Goal: Information Seeking & Learning: Learn about a topic

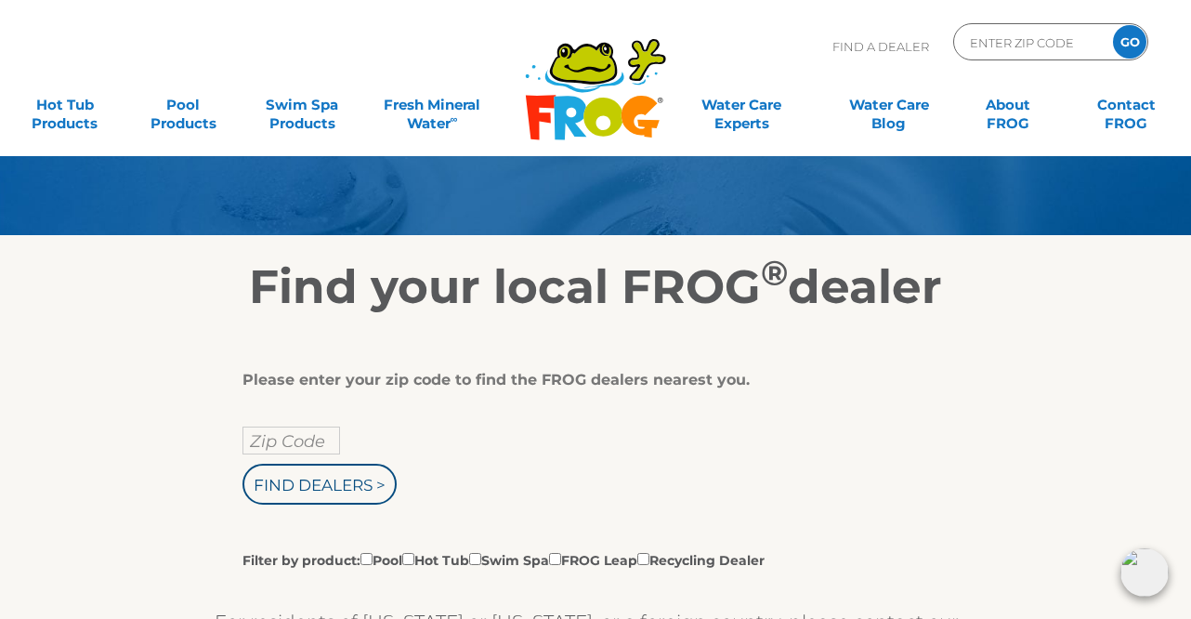
scroll to position [186, 0]
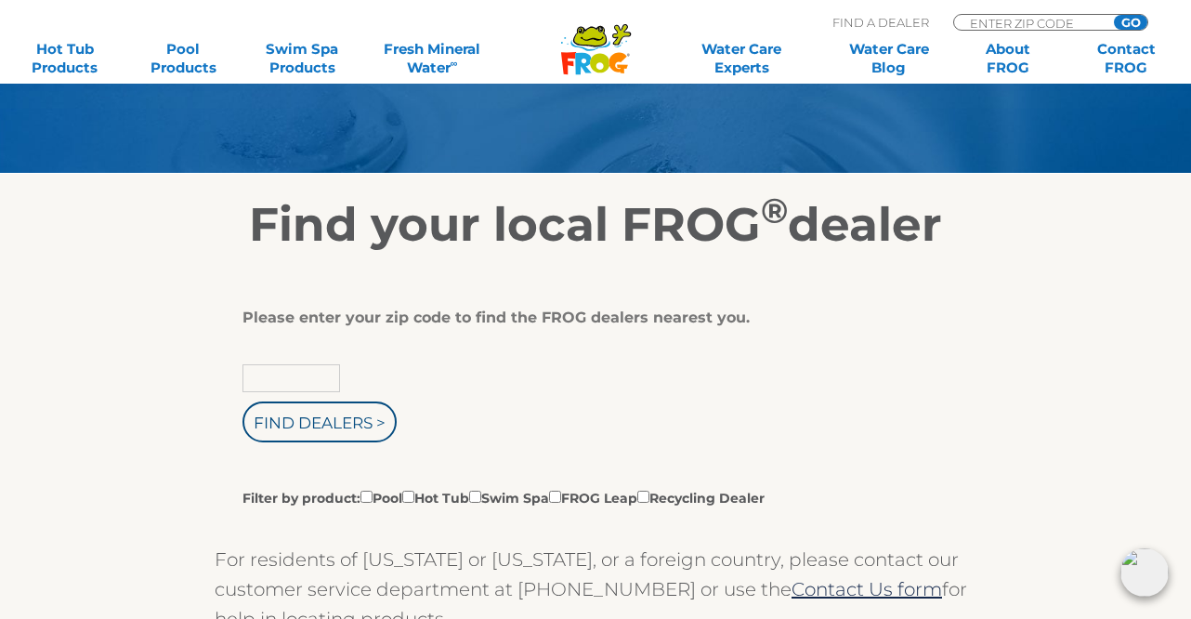
click at [257, 380] on input "text" at bounding box center [292, 378] width 98 height 28
type input "24251"
click at [335, 421] on input "Find Dealers >" at bounding box center [320, 421] width 154 height 41
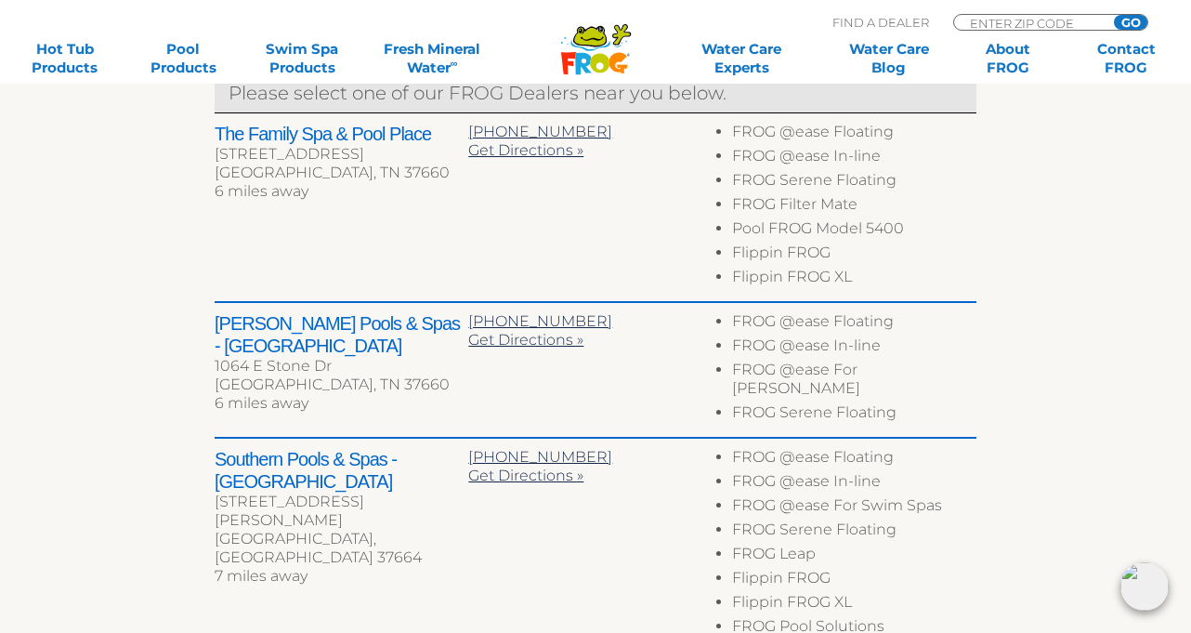
scroll to position [743, 0]
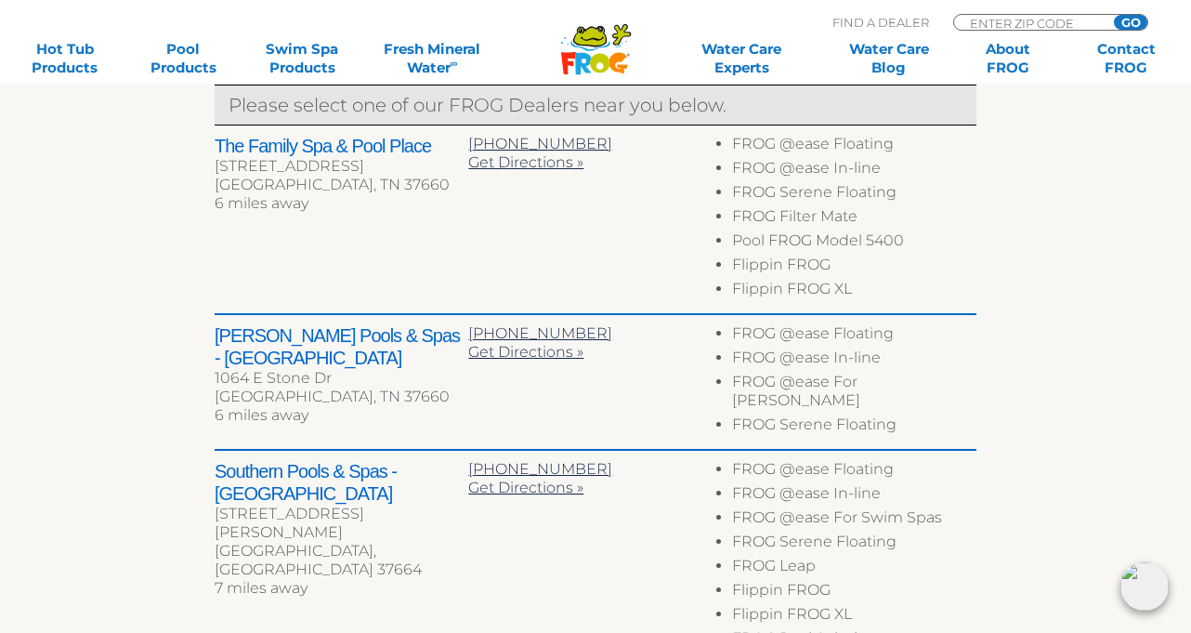
click at [799, 357] on li "FROG @ease In-line" at bounding box center [854, 360] width 244 height 24
click at [732, 357] on li "FROG @ease In-line" at bounding box center [854, 360] width 244 height 24
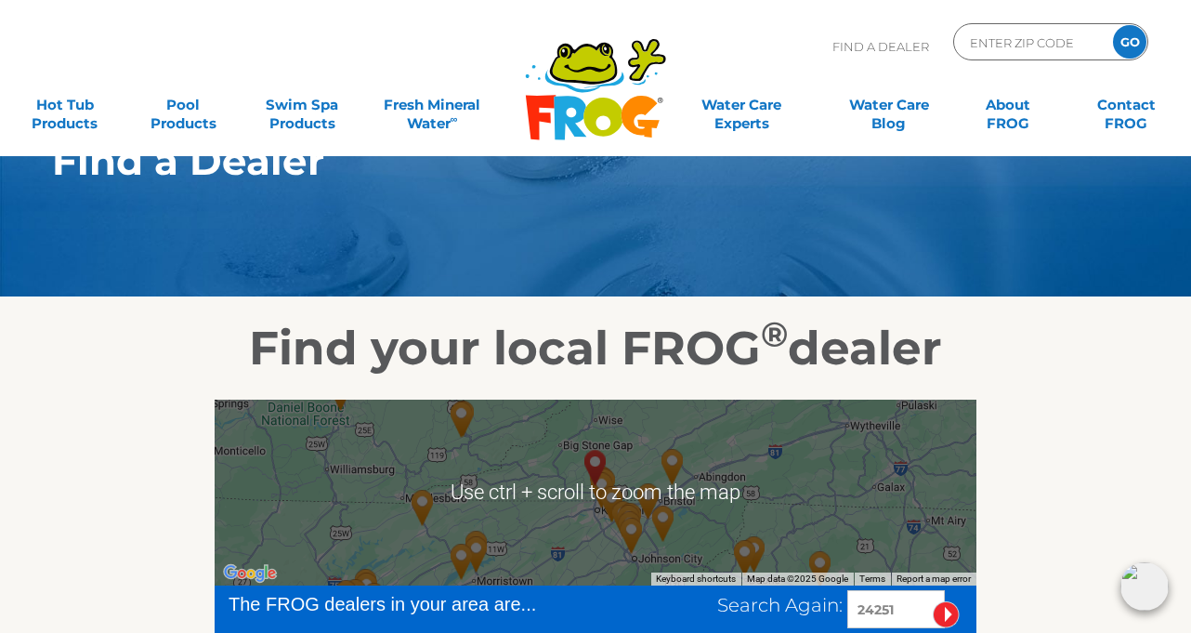
scroll to position [0, 0]
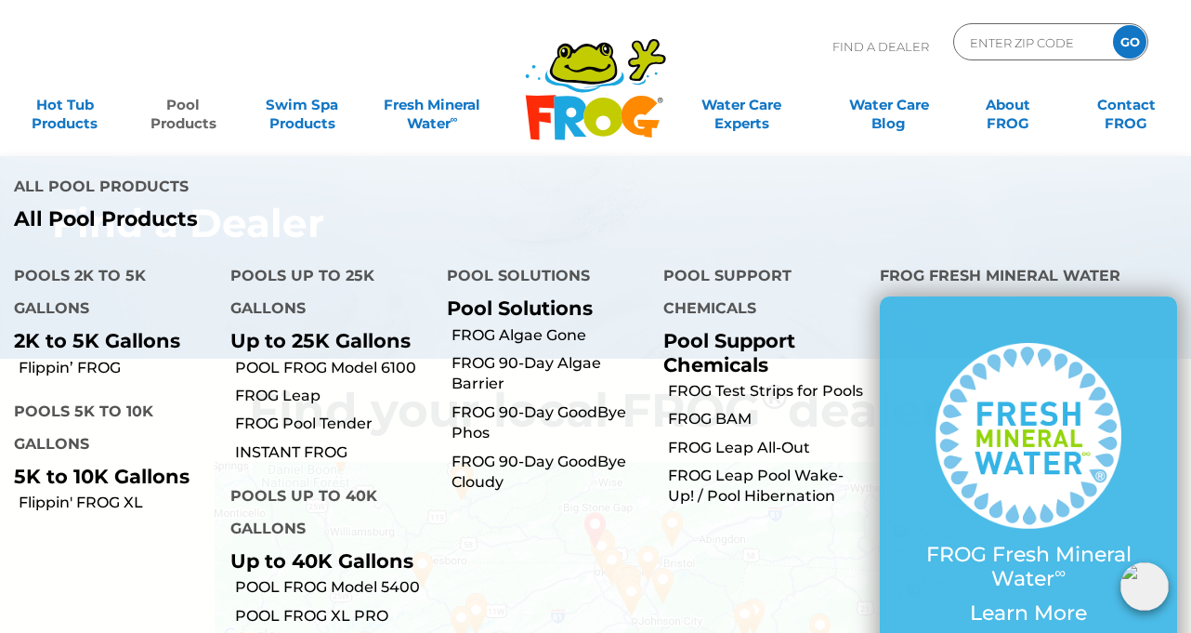
click at [179, 101] on link "Pool Products" at bounding box center [184, 104] width 92 height 37
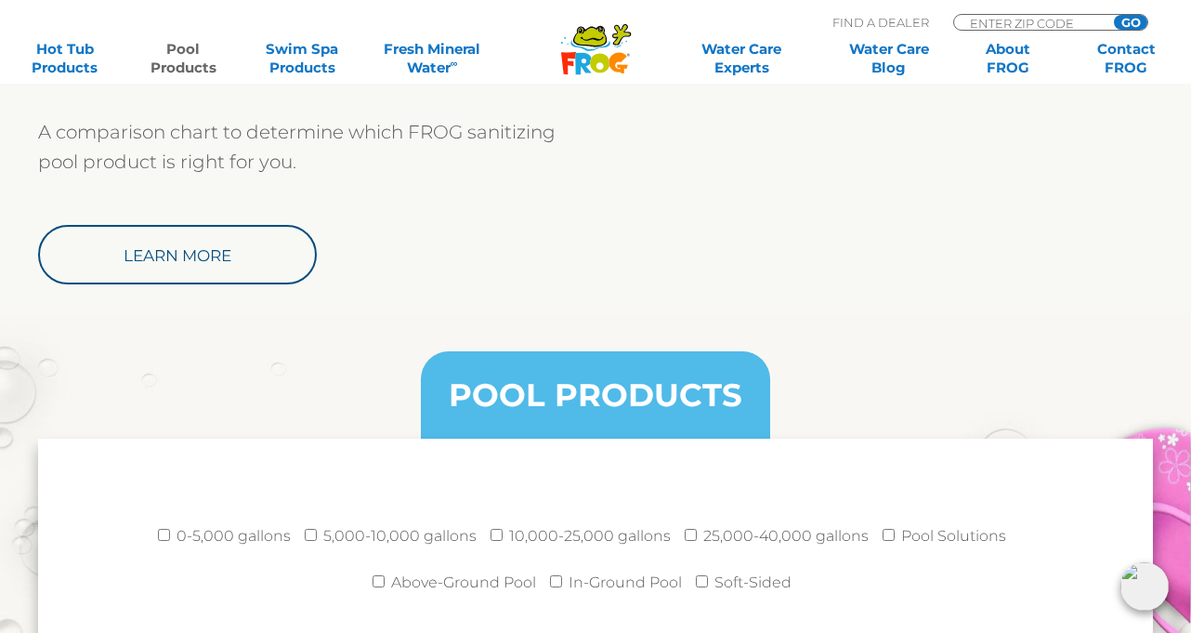
scroll to position [2168, 0]
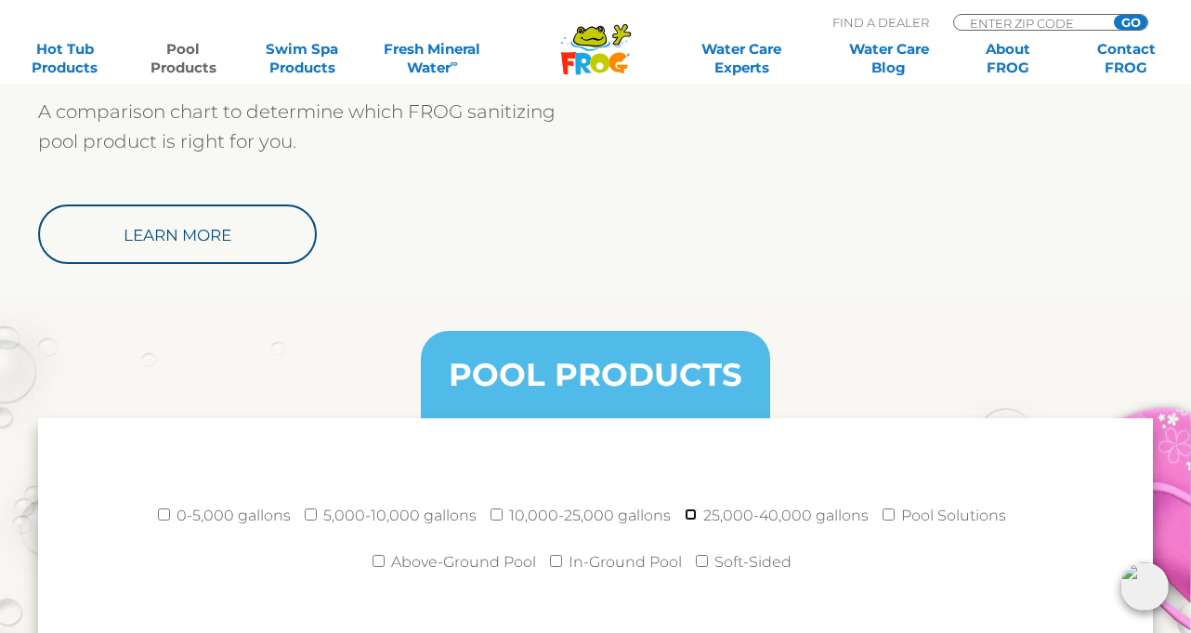
click at [688, 515] on input "25,000-40,000 gallons" at bounding box center [691, 514] width 12 height 12
checkbox input "true"
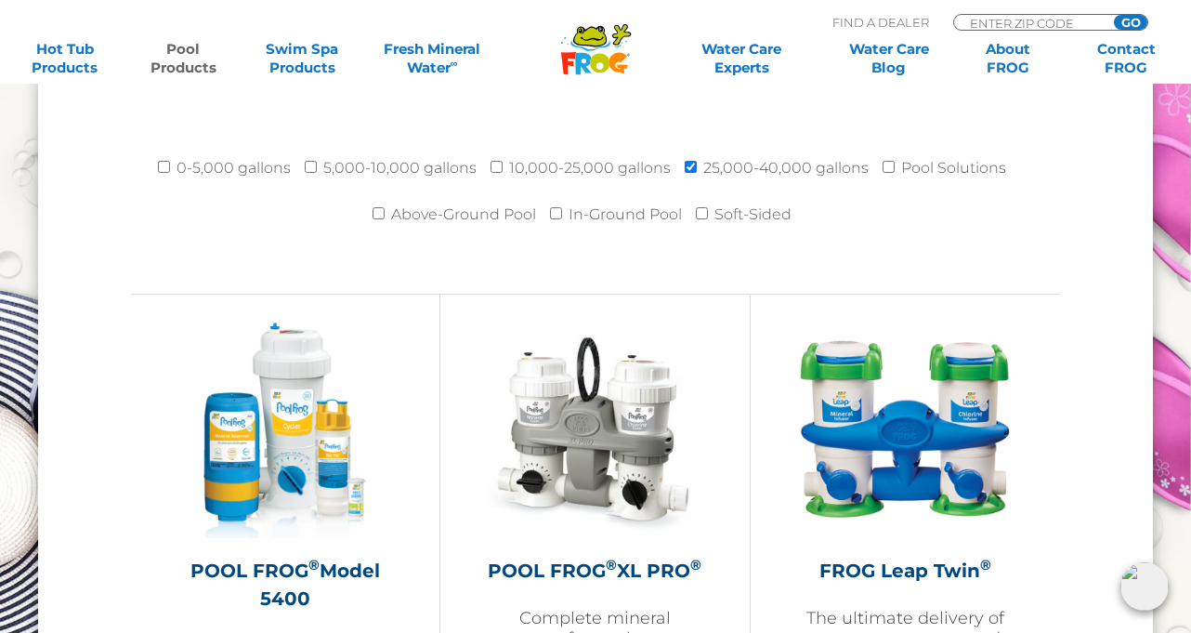
scroll to position [2478, 0]
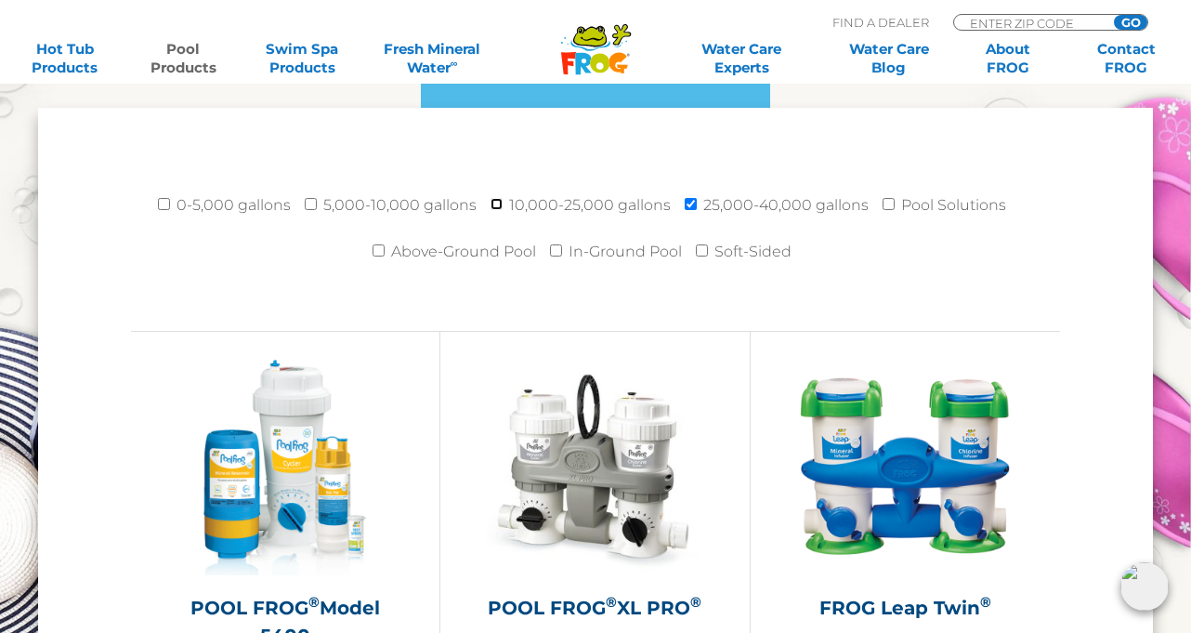
click at [498, 204] on input "10,000-25,000 gallons" at bounding box center [497, 204] width 12 height 12
checkbox input "true"
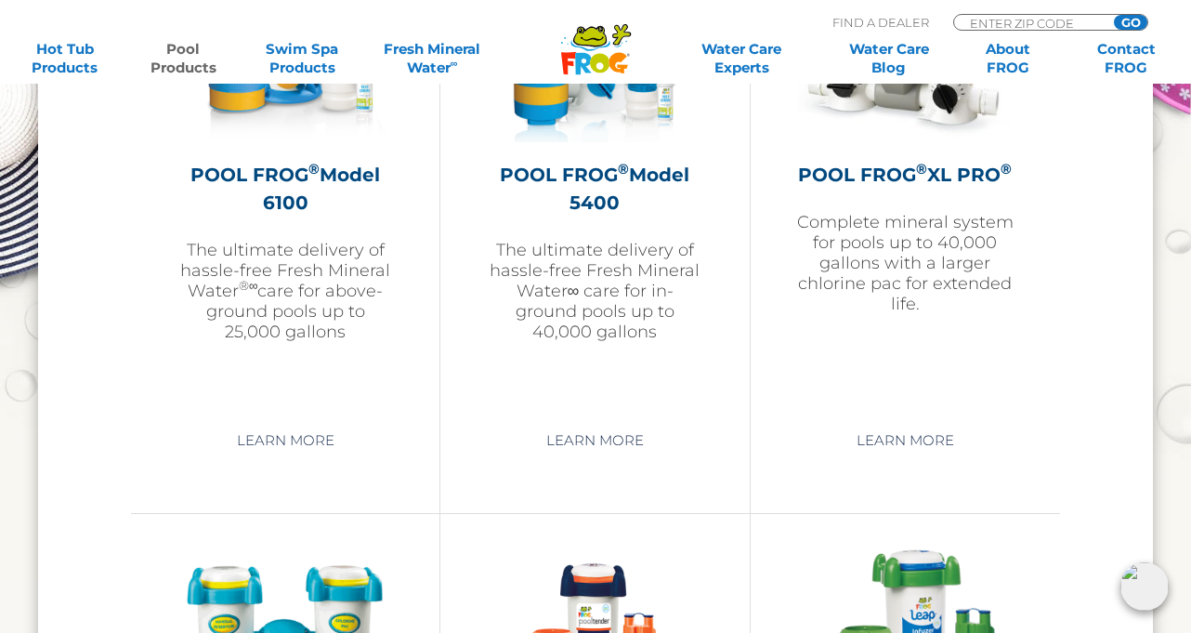
scroll to position [2850, 0]
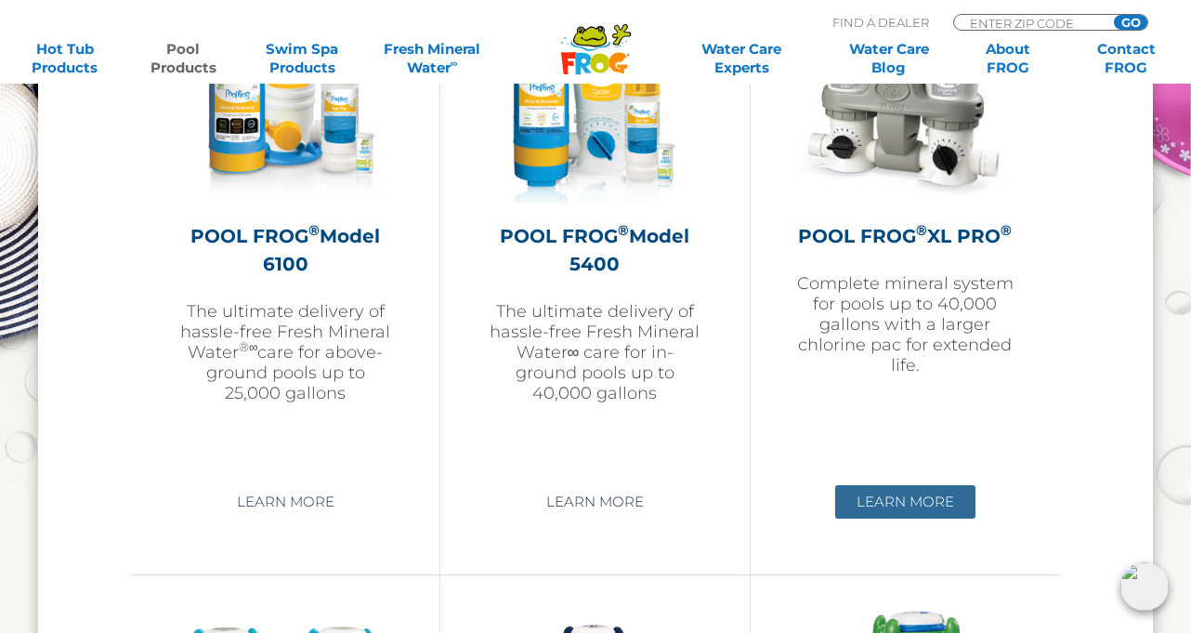
click at [904, 505] on link "Learn More" at bounding box center [905, 501] width 140 height 33
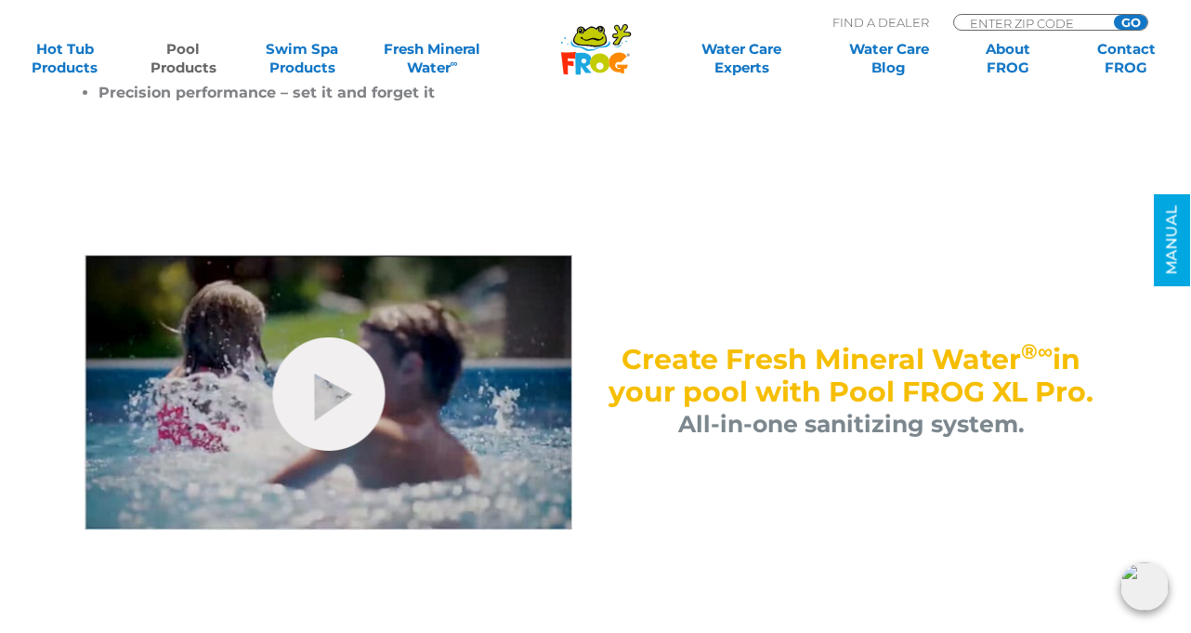
scroll to position [929, 0]
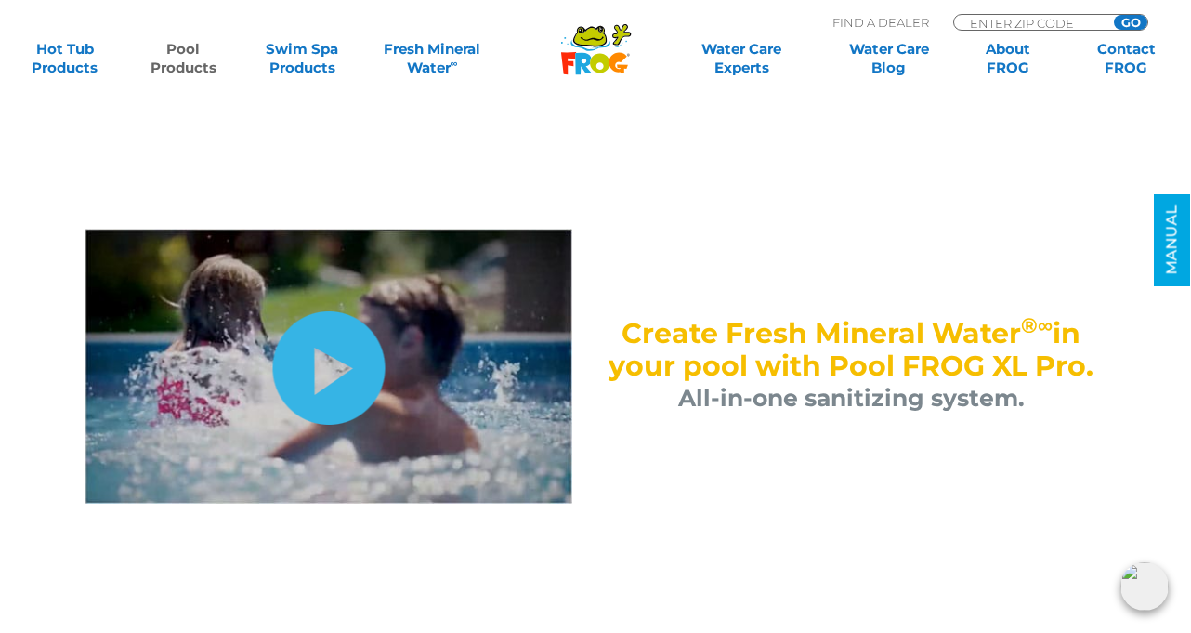
click at [310, 372] on link "hide-me" at bounding box center [328, 367] width 112 height 113
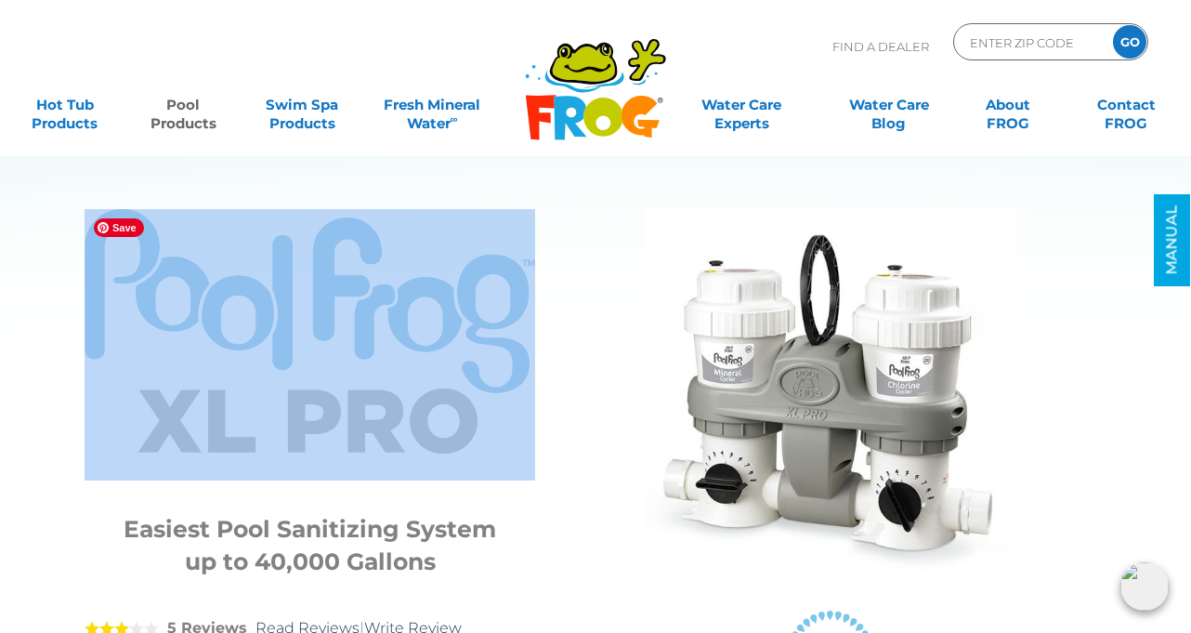
drag, startPoint x: 72, startPoint y: 282, endPoint x: 361, endPoint y: 348, distance: 297.1
click at [361, 348] on div "POOL FROG ® XL PRO ® Easiest Pool Sanitizing System up to 40,000 [DEMOGRAPHIC_D…" at bounding box center [581, 613] width 1087 height 995
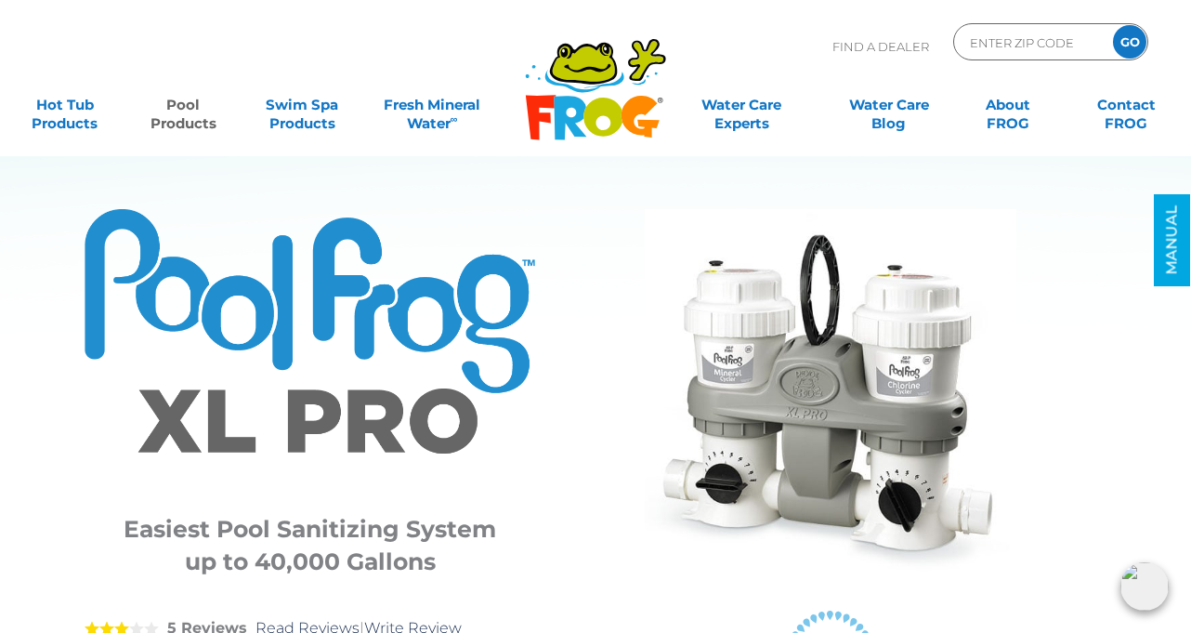
click at [624, 419] on div at bounding box center [830, 397] width 497 height 376
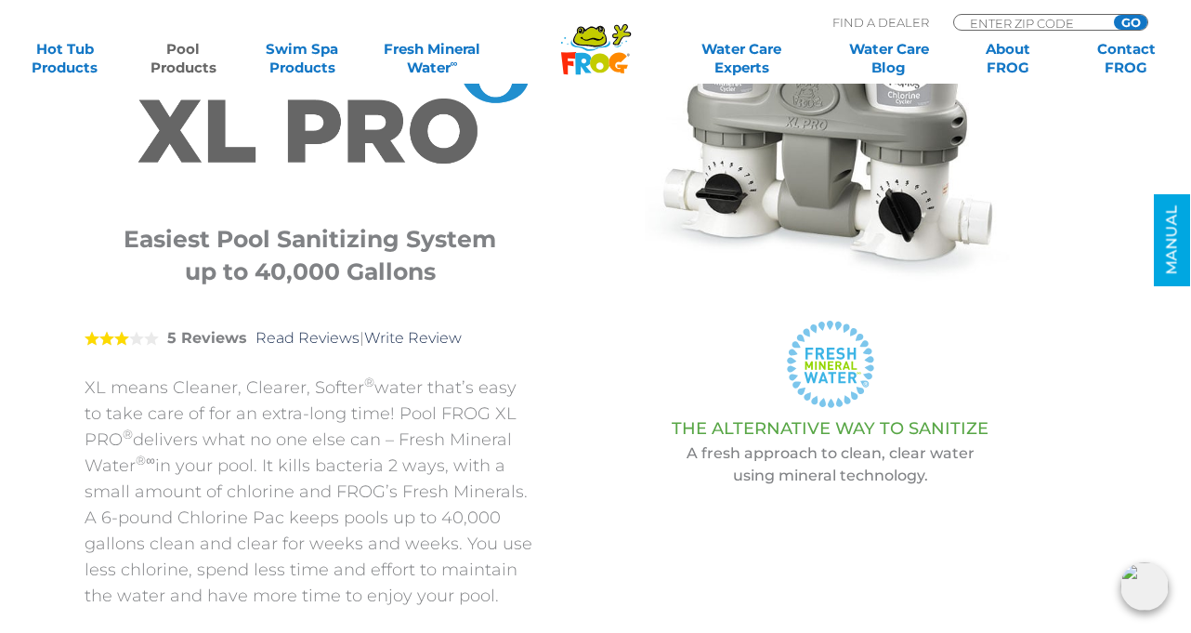
scroll to position [309, 0]
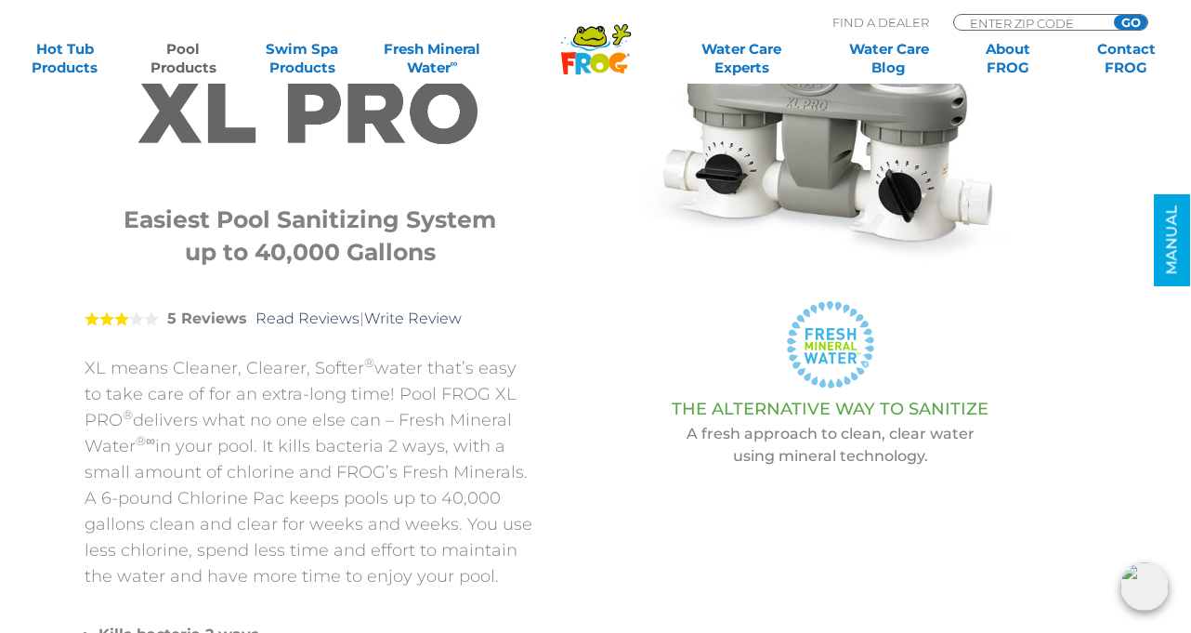
drag, startPoint x: 413, startPoint y: 389, endPoint x: 125, endPoint y: 420, distance: 289.7
click at [125, 420] on p "XL means Cleaner, Clearer, Softer ® water that’s easy to take care of for an ex…" at bounding box center [310, 472] width 451 height 234
copy p "FROG XL PRO"
